Goal: Find specific page/section: Find specific page/section

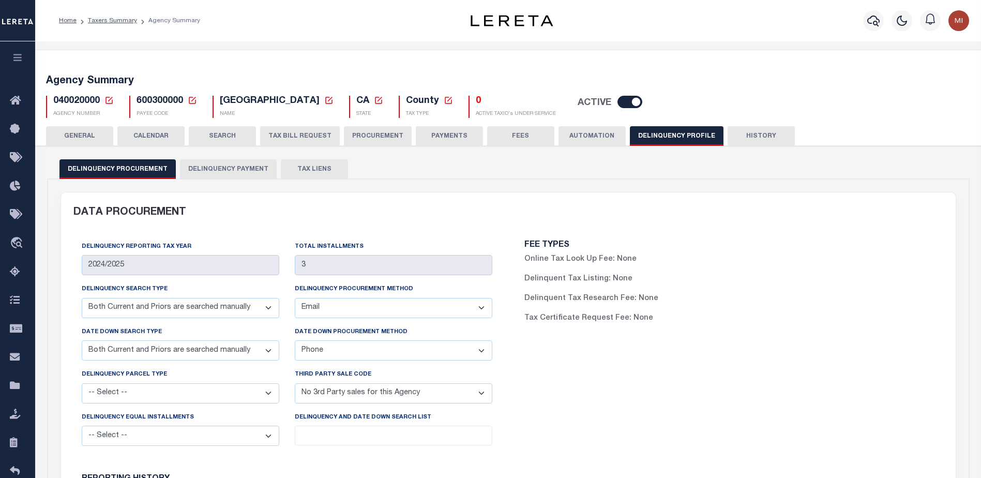
select select "CPYM"
select select "EMAIL"
select select "CPYM"
select select "PHONE"
select select "NPA"
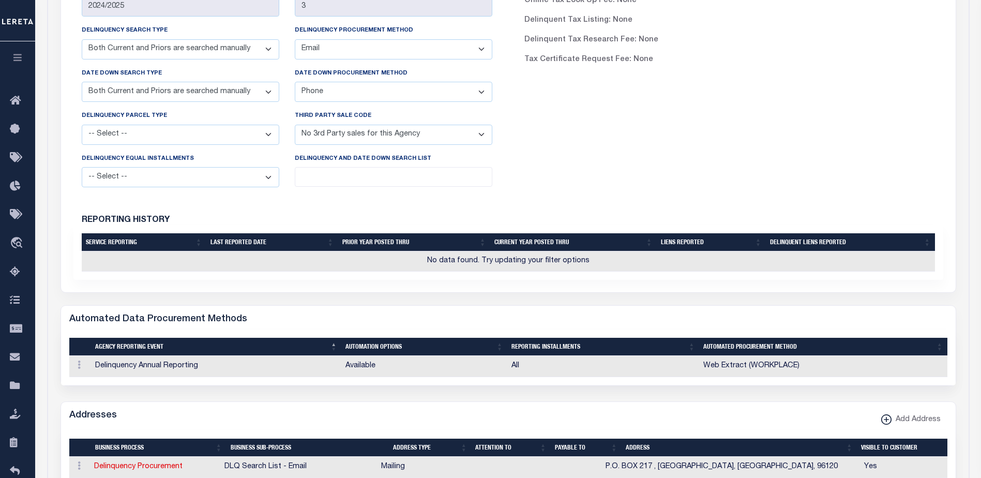
scroll to position [259, 0]
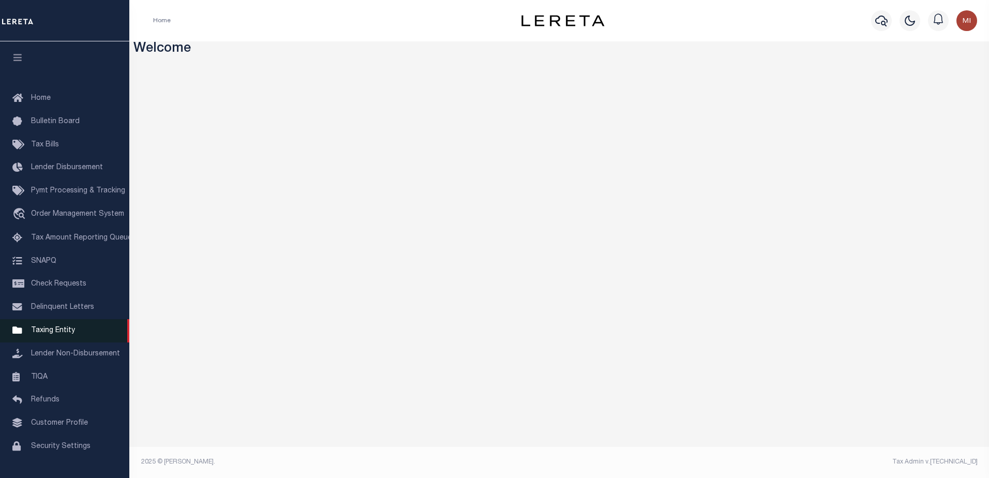
click at [62, 334] on span "Taxing Entity" at bounding box center [53, 330] width 44 height 7
